Goal: Task Accomplishment & Management: Manage account settings

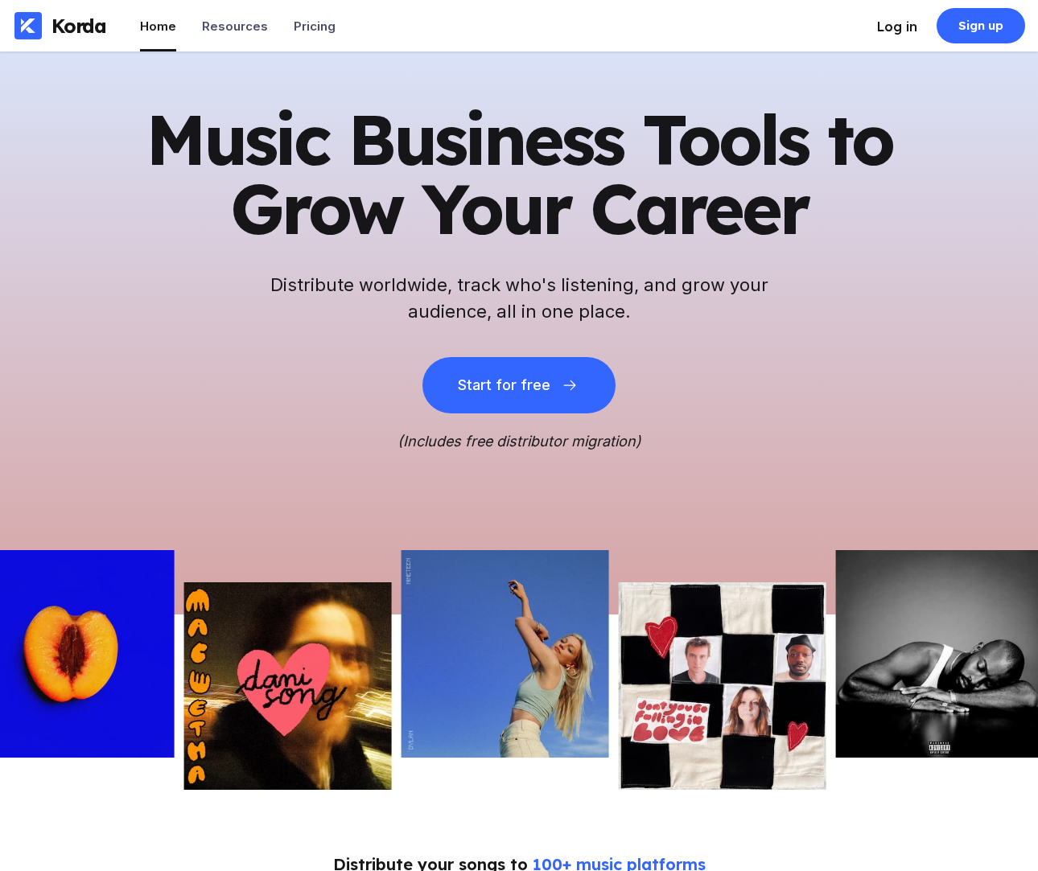
click at [915, 31] on div "Log in" at bounding box center [897, 27] width 40 height 16
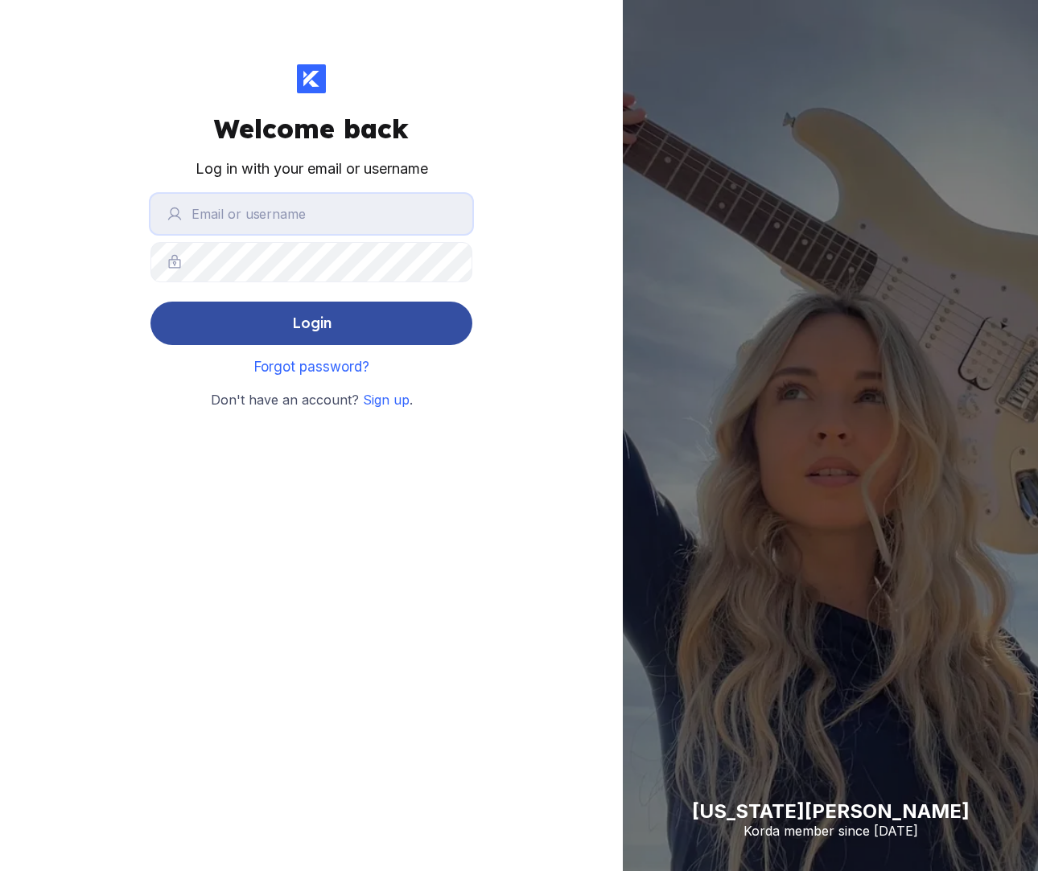
type input "[EMAIL_ADDRESS][DOMAIN_NAME]"
click at [418, 327] on button "Login" at bounding box center [311, 323] width 322 height 43
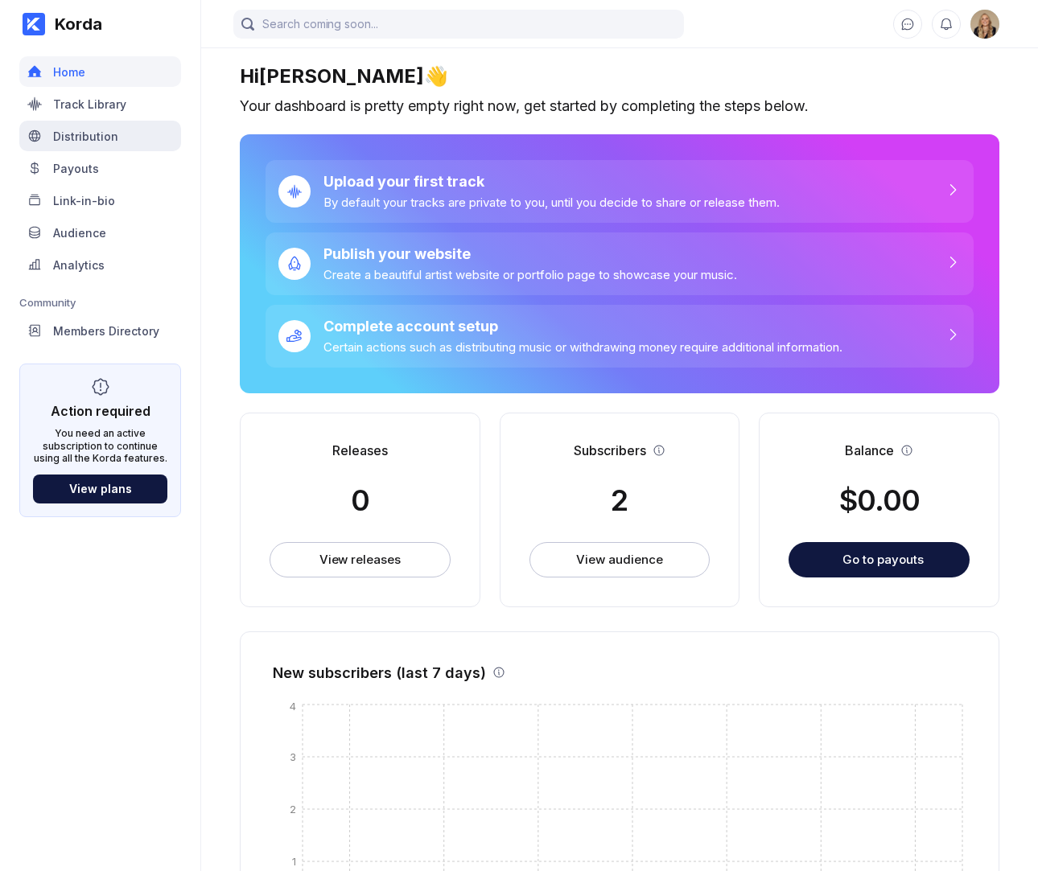
click at [145, 137] on div "Distribution" at bounding box center [100, 136] width 162 height 31
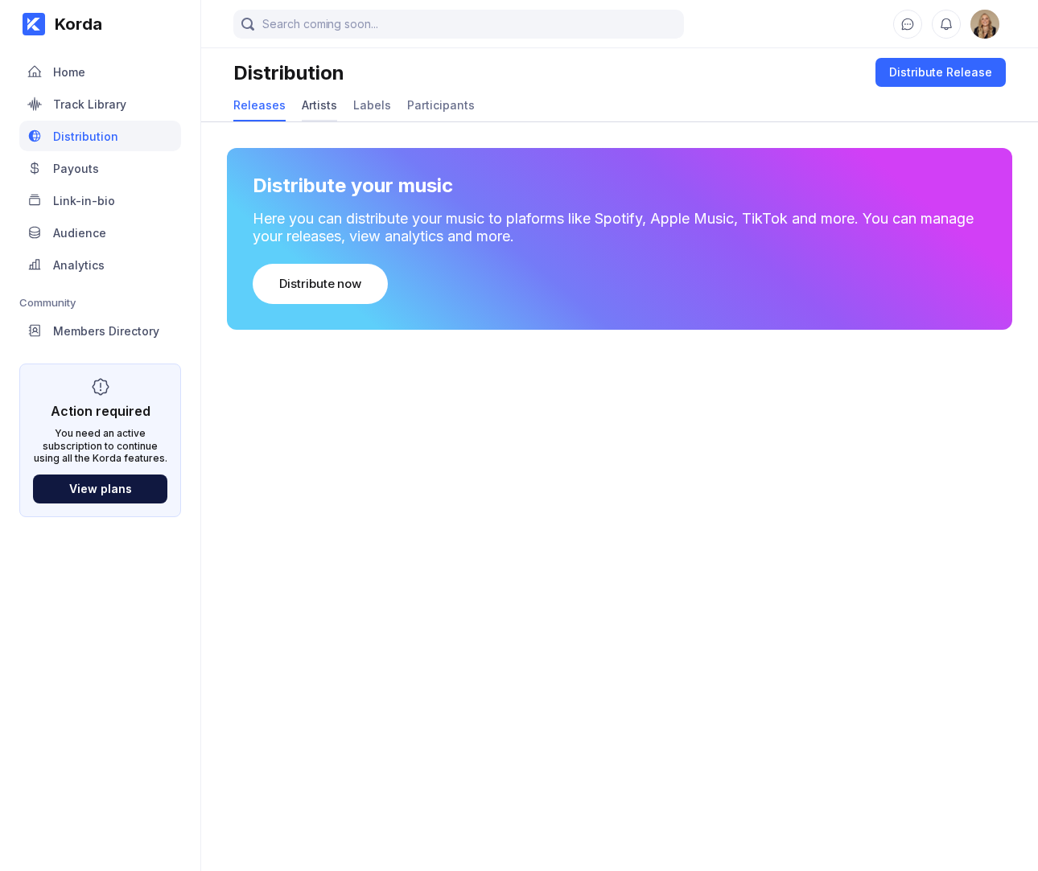
click at [302, 106] on div "Artists" at bounding box center [319, 105] width 35 height 14
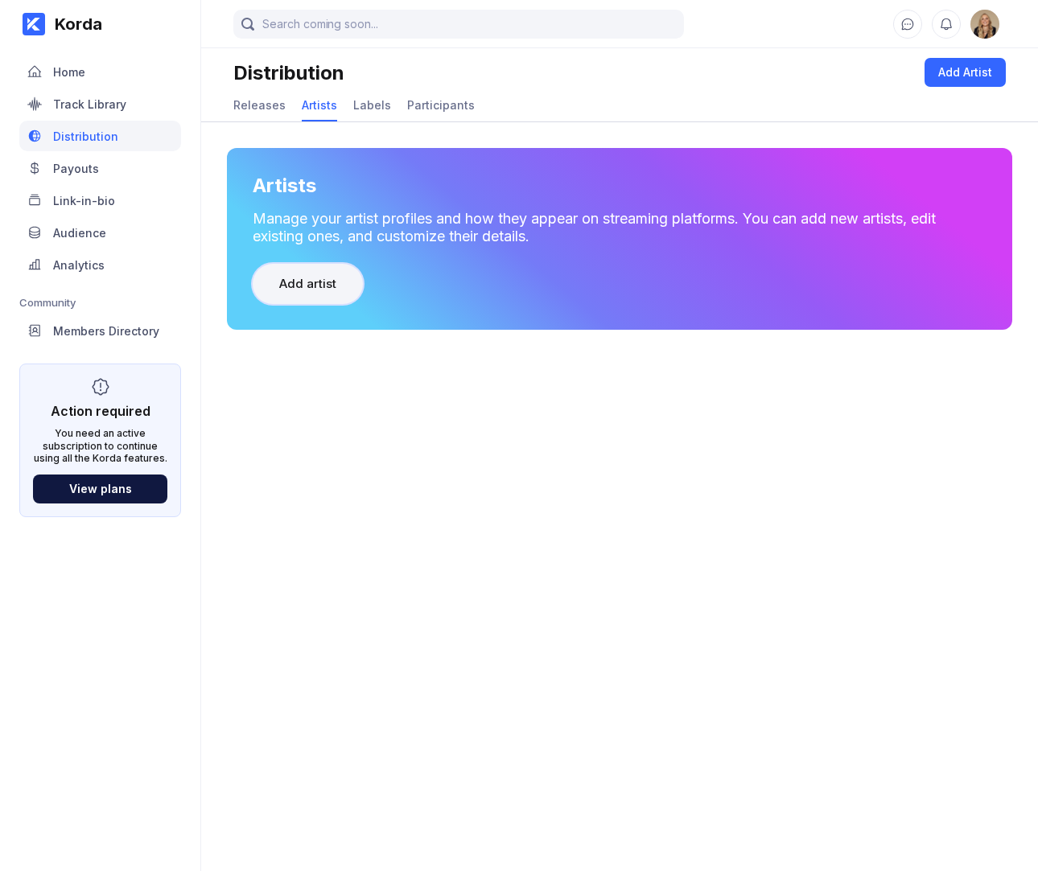
click at [312, 279] on div "Add artist" at bounding box center [307, 284] width 57 height 16
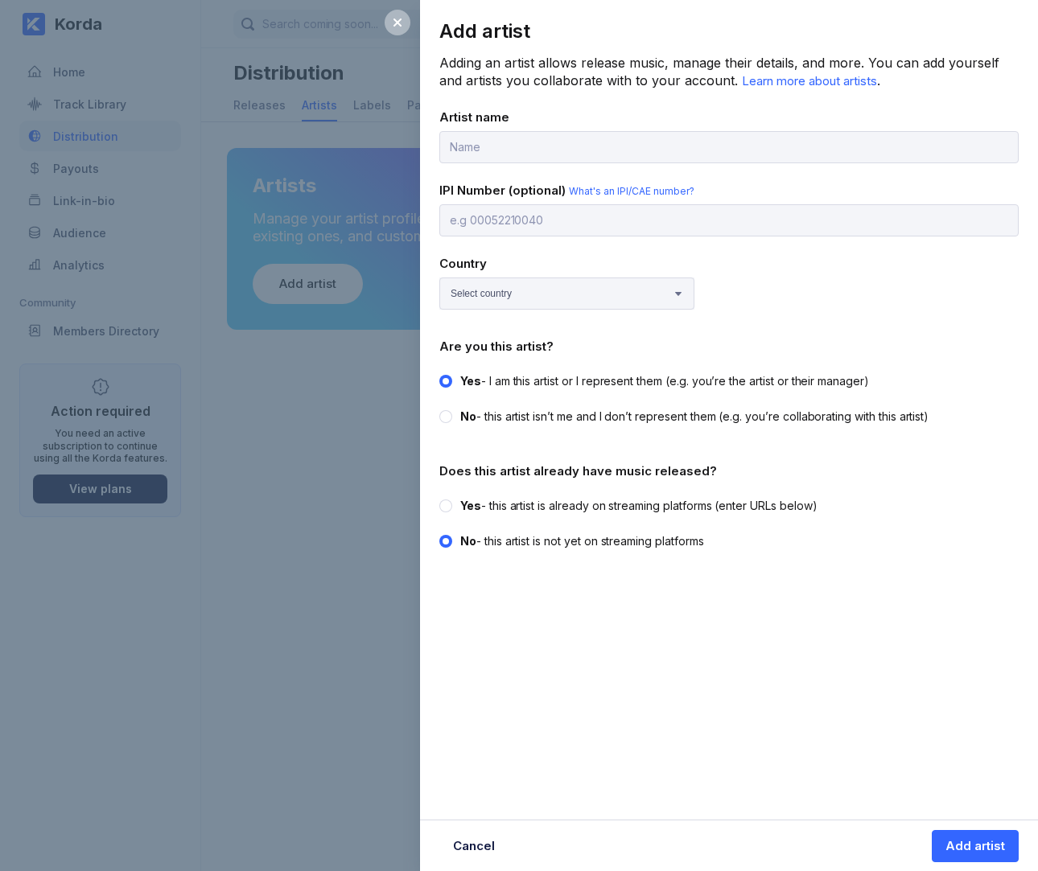
click at [453, 498] on label "Yes - this artist is already on streaming platforms (enter URLs below)" at bounding box center [724, 506] width 570 height 16
click at [440, 498] on input "Yes - this artist is already on streaming platforms (enter URLs below)" at bounding box center [439, 498] width 1 height 1
radio input "true"
radio input "false"
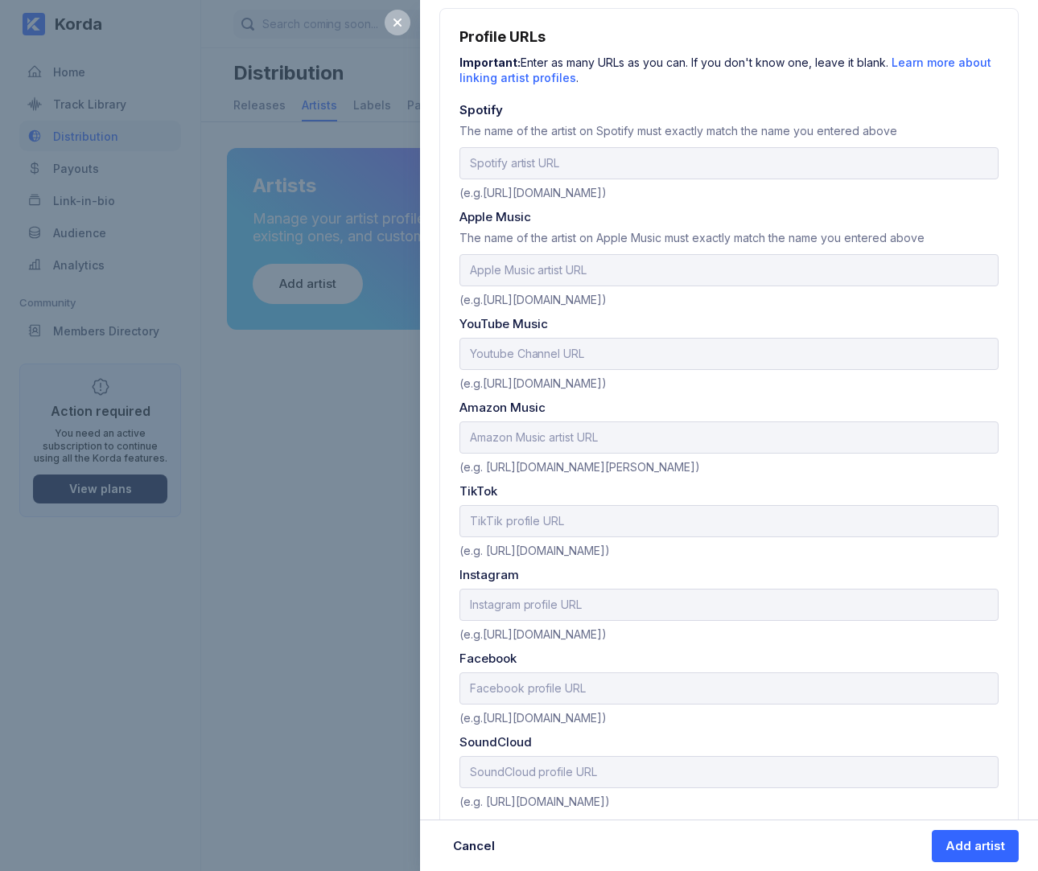
scroll to position [565, 0]
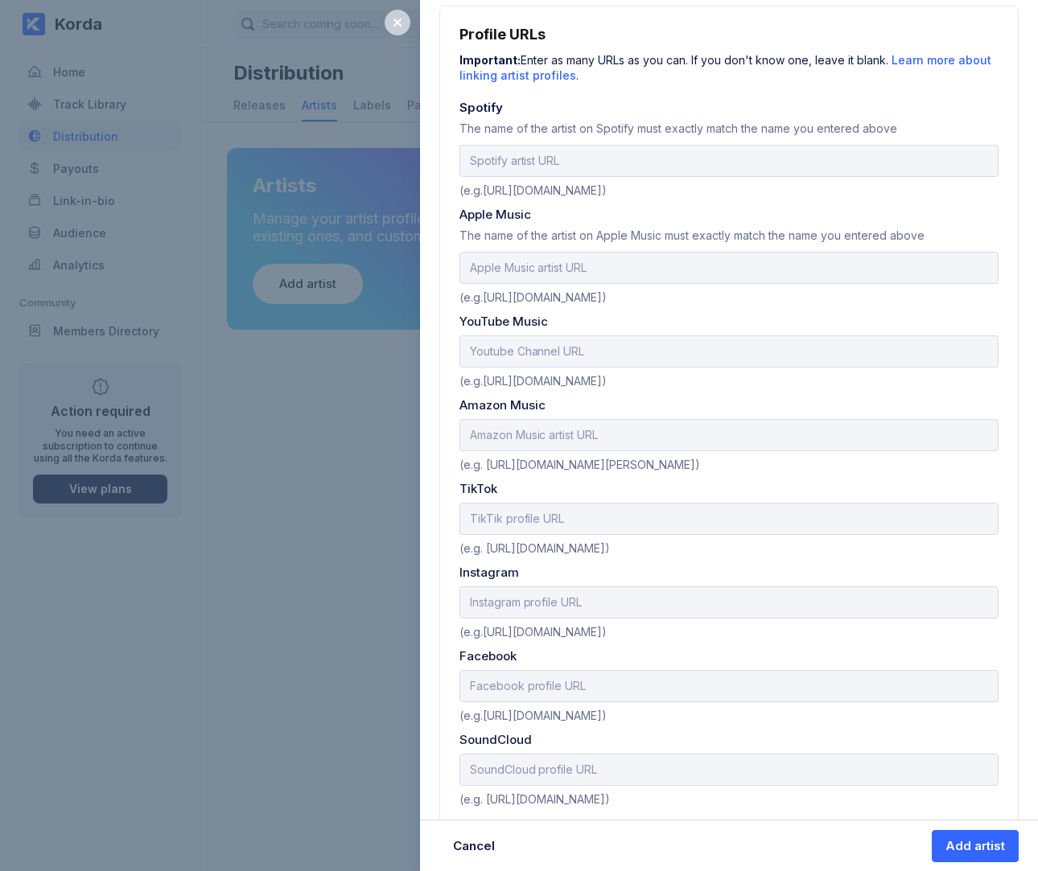
click at [404, 26] on div at bounding box center [398, 23] width 26 height 26
